Goal: Transaction & Acquisition: Purchase product/service

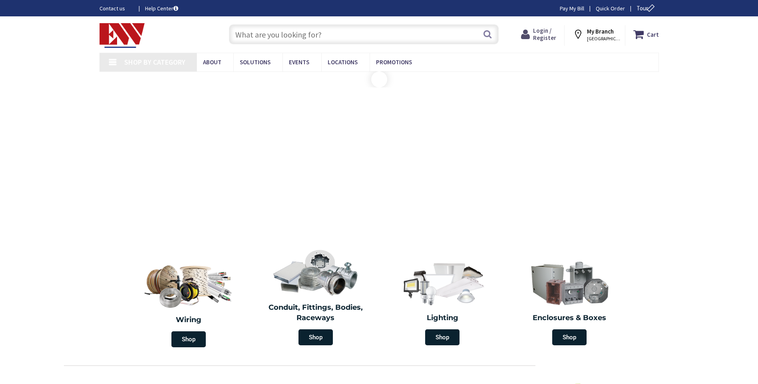
click at [545, 36] on span "Login / Register" at bounding box center [544, 34] width 23 height 15
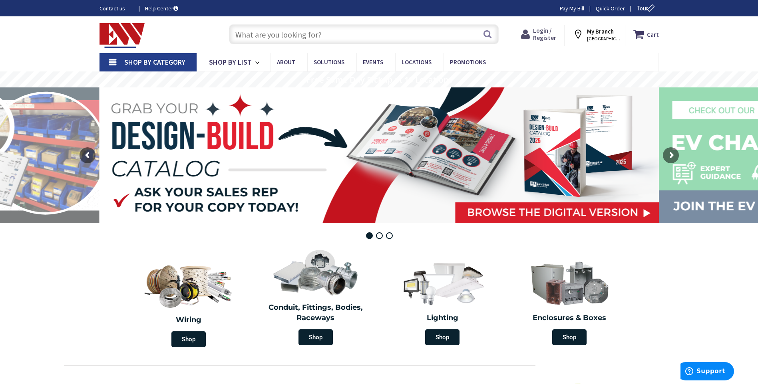
click at [547, 34] on span "Login / Register" at bounding box center [544, 34] width 23 height 15
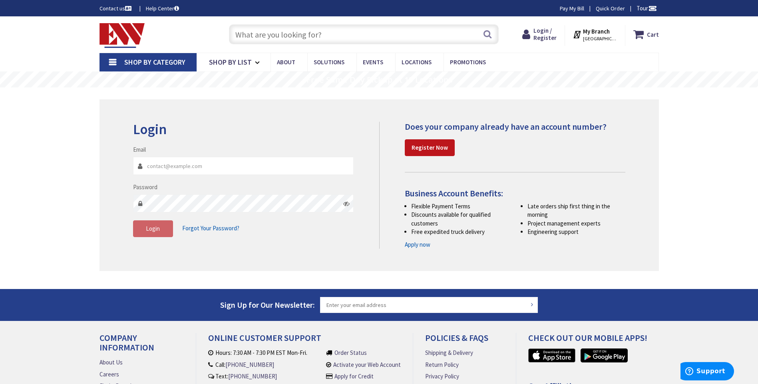
type input "bonnie@network355.net"
click at [147, 230] on span "Login" at bounding box center [153, 229] width 14 height 8
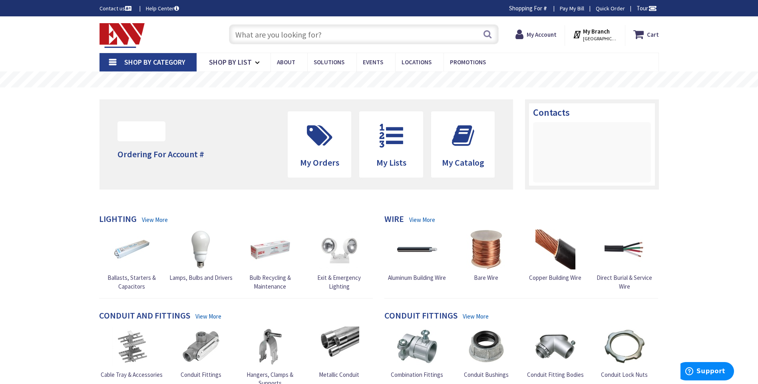
click at [308, 38] on input "text" at bounding box center [364, 34] width 270 height 20
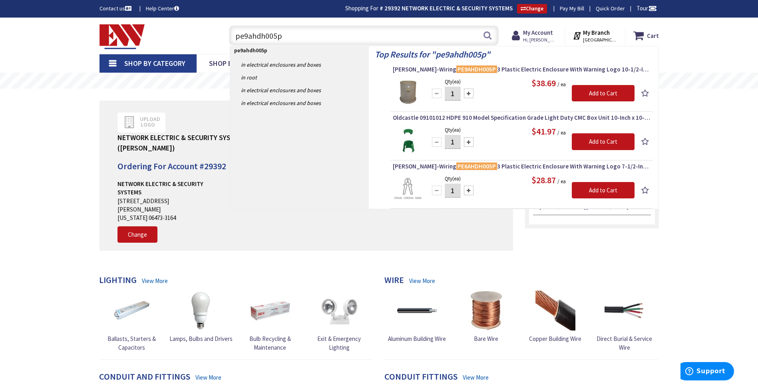
drag, startPoint x: 290, startPoint y: 36, endPoint x: 99, endPoint y: 35, distance: 191.4
click at [98, 36] on div "Toggle Nav pe9ahdh005p pe9ahdh005p Search Cart My Cart Close" at bounding box center [380, 35] width 572 height 27
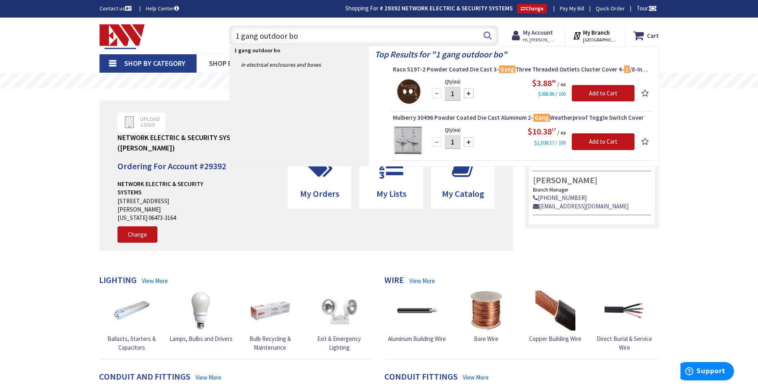
type input "1 gang outdoor box"
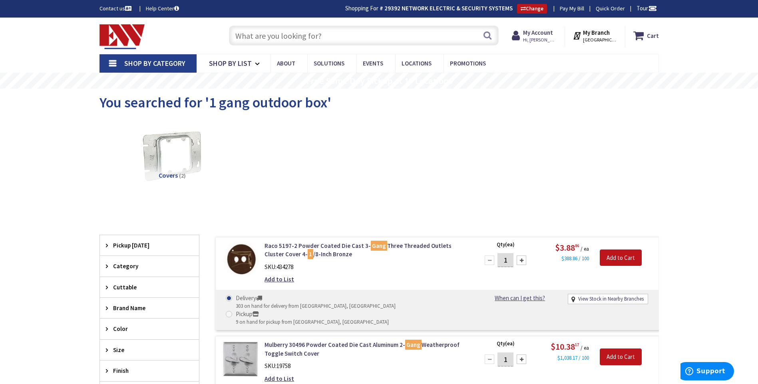
click at [259, 38] on input "text" at bounding box center [364, 36] width 270 height 20
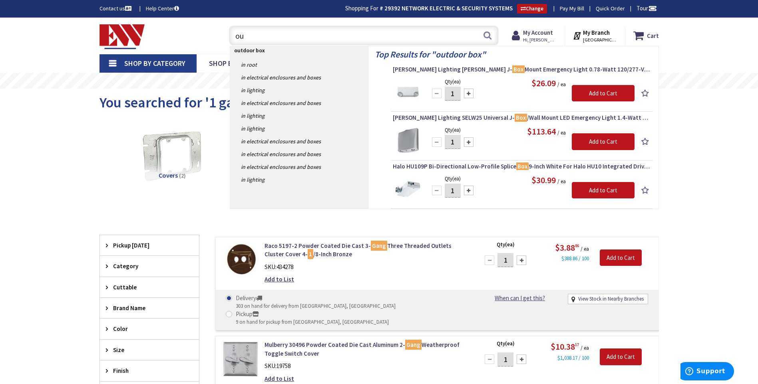
type input "o"
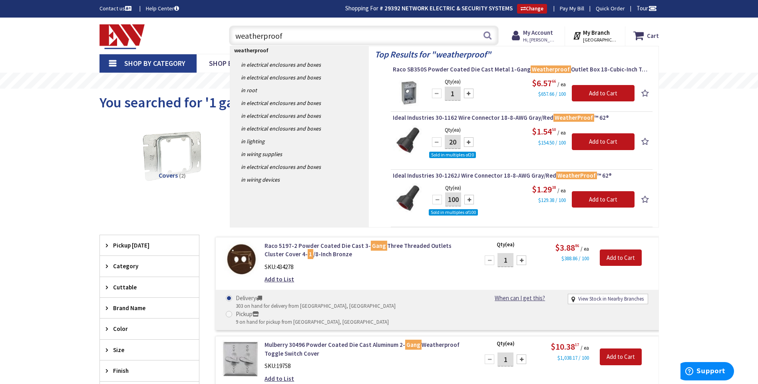
click at [272, 52] on p "weatherproof" at bounding box center [299, 50] width 139 height 8
drag, startPoint x: 285, startPoint y: 33, endPoint x: 117, endPoint y: 34, distance: 167.9
click at [117, 34] on div "Toggle Nav weatherproof weatherproof Search Cart My Cart Close You have no item…" at bounding box center [380, 35] width 572 height 27
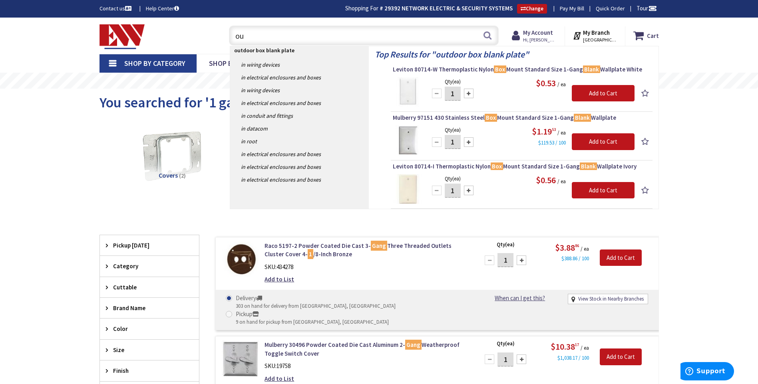
type input "o"
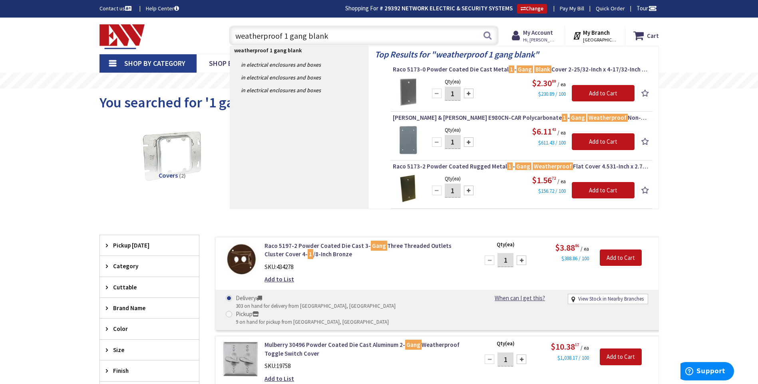
drag, startPoint x: 343, startPoint y: 38, endPoint x: 54, endPoint y: 15, distance: 290.3
click at [53, 16] on body "Accessibility Screen-Reader Guide, Feedback, and Issue Reporting | New window L…" at bounding box center [379, 303] width 758 height 606
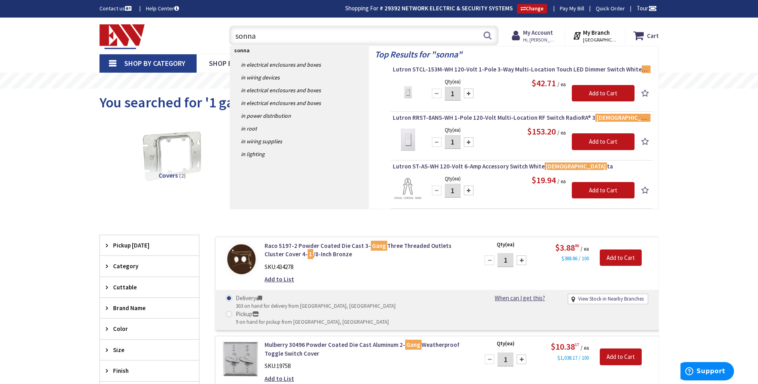
drag, startPoint x: 283, startPoint y: 36, endPoint x: 26, endPoint y: 34, distance: 257.0
click at [26, 34] on div "Skip to Content Toggle Nav sonna sonna Search Cart My Cart Close You have no it…" at bounding box center [379, 36] width 758 height 36
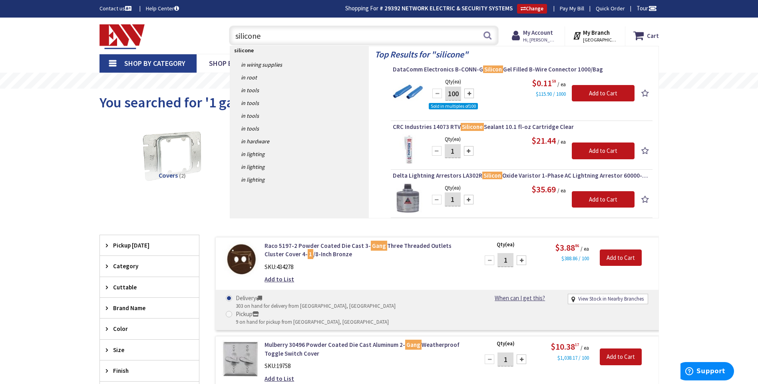
type input "silicone"
